Goal: Information Seeking & Learning: Learn about a topic

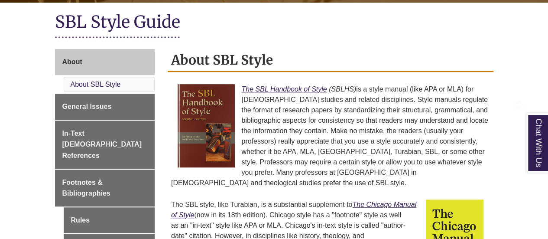
scroll to position [206, 0]
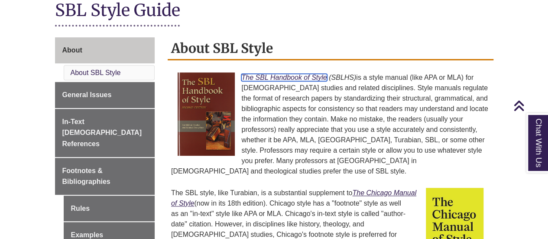
click at [287, 80] on em "The SBL Handbook of Style" at bounding box center [283, 77] width 85 height 7
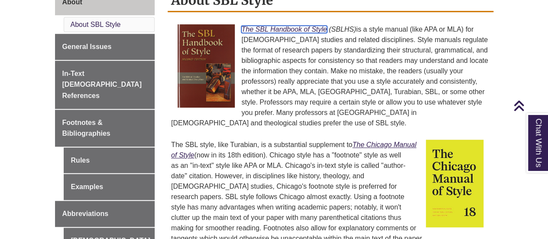
scroll to position [255, 0]
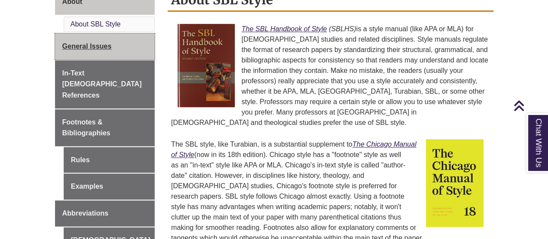
click at [117, 45] on link "General Issues" at bounding box center [105, 46] width 100 height 26
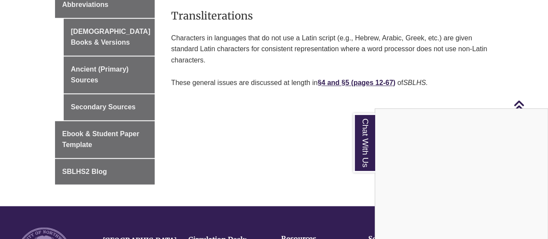
scroll to position [464, 0]
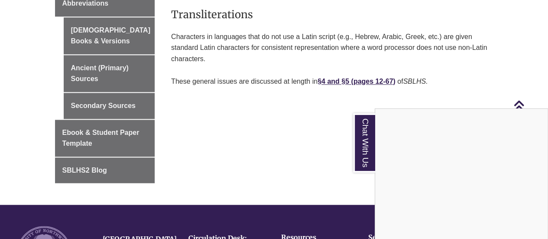
click at [389, 83] on div "Chat With Us" at bounding box center [274, 119] width 548 height 239
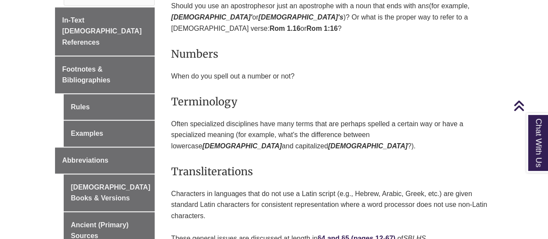
scroll to position [233, 0]
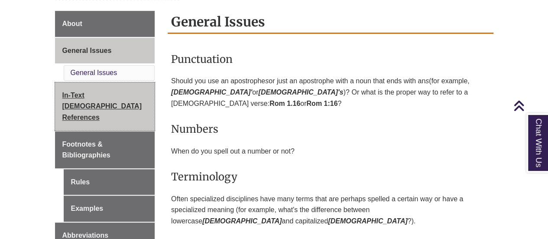
click at [113, 97] on link "In-Text [DEMOGRAPHIC_DATA] References" at bounding box center [105, 106] width 100 height 48
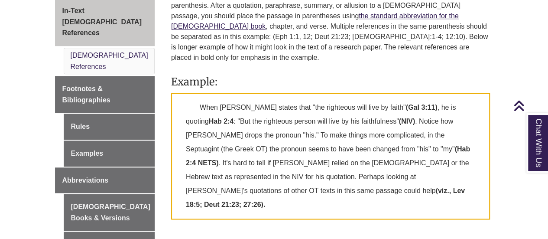
scroll to position [310, 0]
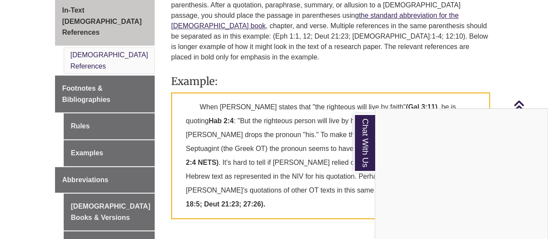
click at [451, 22] on div "Chat With Us" at bounding box center [274, 119] width 548 height 239
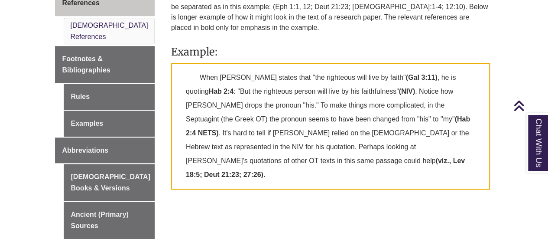
scroll to position [340, 0]
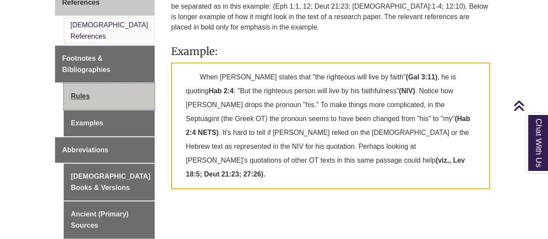
click at [101, 83] on link "Rules" at bounding box center [109, 96] width 91 height 26
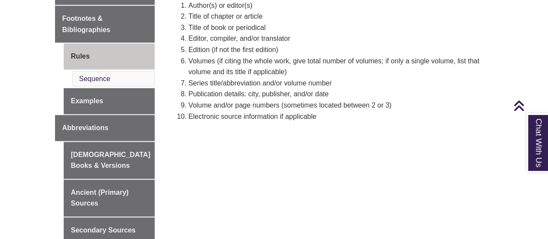
scroll to position [341, 0]
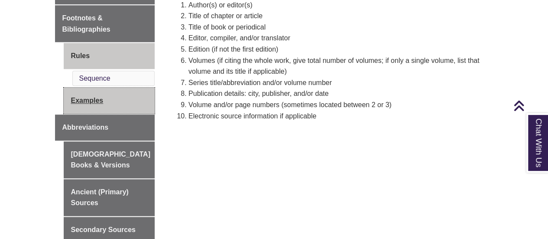
click at [90, 88] on link "Examples" at bounding box center [109, 101] width 91 height 26
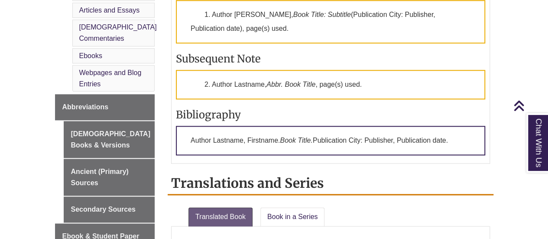
scroll to position [499, 0]
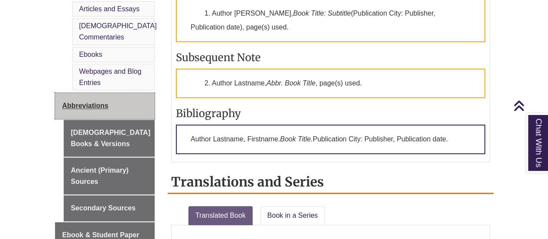
click at [115, 94] on link "Abbreviations" at bounding box center [105, 106] width 100 height 26
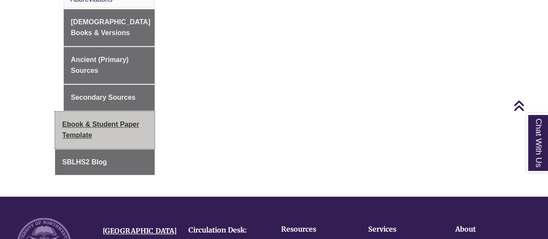
scroll to position [473, 0]
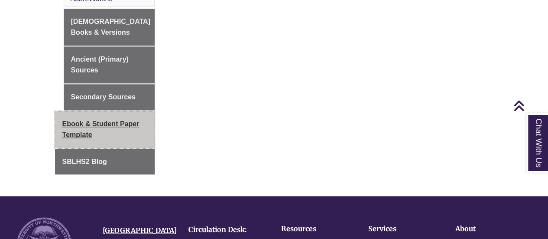
click at [108, 113] on link "Ebook & Student Paper Template" at bounding box center [105, 129] width 100 height 37
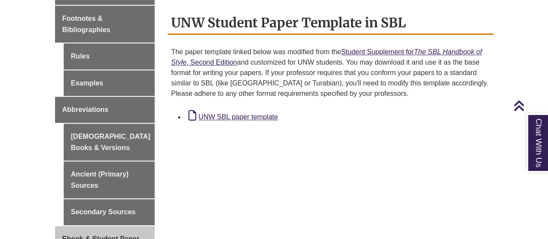
scroll to position [352, 0]
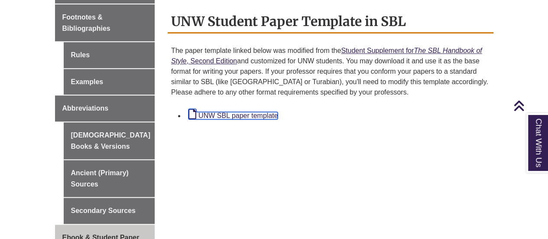
click at [251, 112] on link "UNW SBL paper template" at bounding box center [232, 115] width 89 height 7
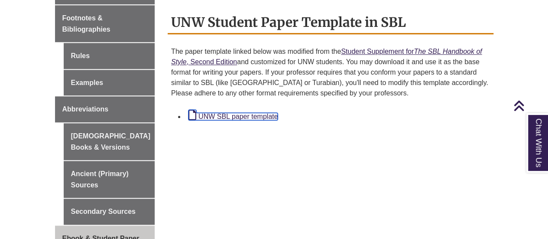
scroll to position [335, 0]
